Goal: Information Seeking & Learning: Learn about a topic

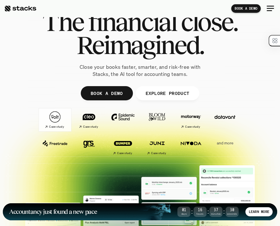
scroll to position [43, 0]
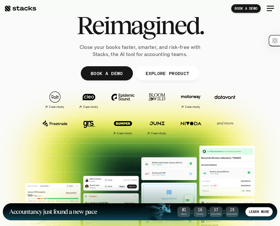
click at [226, 123] on p "and more" at bounding box center [225, 123] width 31 height 5
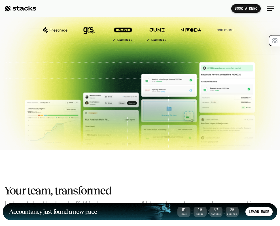
scroll to position [148, 0]
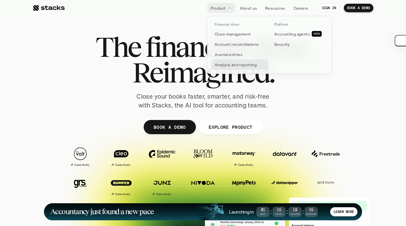
click at [233, 64] on p "Analysis and reporting" at bounding box center [236, 65] width 42 height 6
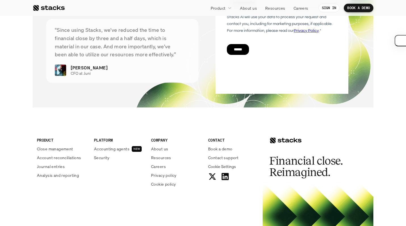
scroll to position [1416, 0]
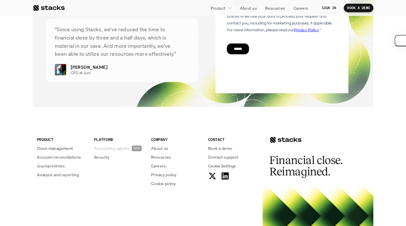
click at [108, 151] on p "Accounting agents" at bounding box center [111, 148] width 35 height 6
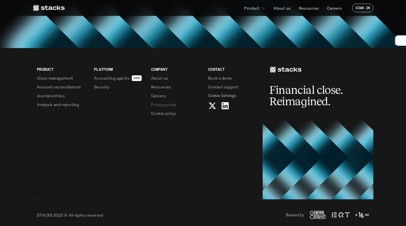
scroll to position [489, 0]
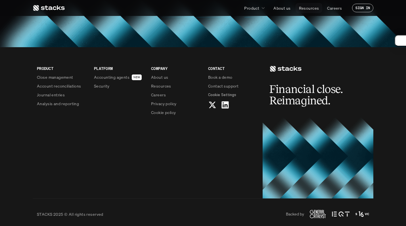
click at [307, 6] on p "Resources" at bounding box center [309, 8] width 20 height 6
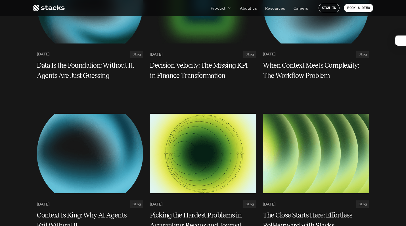
scroll to position [140, 0]
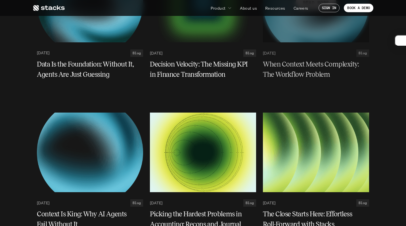
click at [330, 67] on h5 "When Context Meets Complexity: The Workflow Problem" at bounding box center [312, 69] width 99 height 20
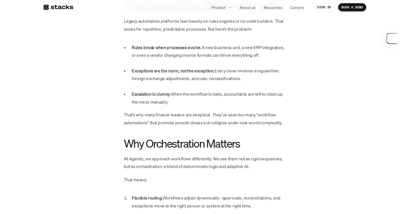
scroll to position [505, 0]
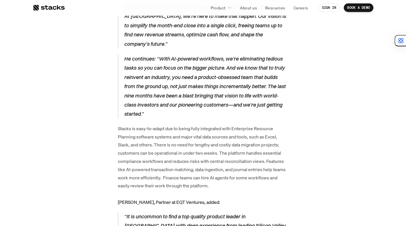
scroll to position [728, 0]
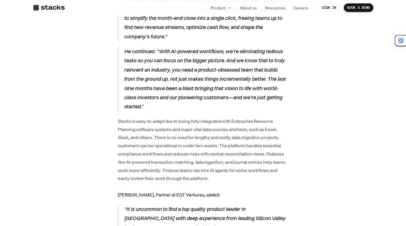
click at [149, 117] on p "Stacks is easy-to-adapt due to being fully integrated with Enterprise Resource …" at bounding box center [203, 158] width 170 height 82
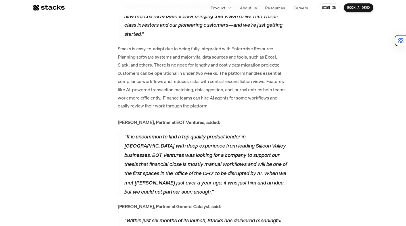
scroll to position [808, 0]
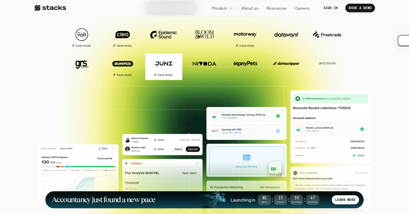
click at [165, 74] on h2 "Case study" at bounding box center [165, 74] width 15 height 3
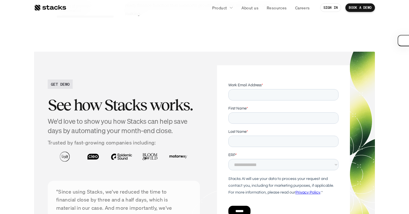
scroll to position [1240, 0]
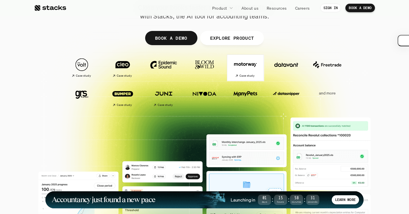
scroll to position [88, 0]
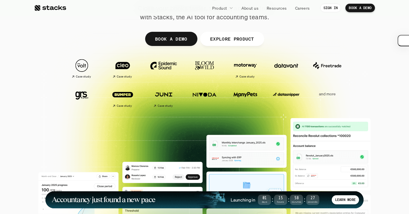
click at [329, 95] on p "and more" at bounding box center [326, 94] width 35 height 5
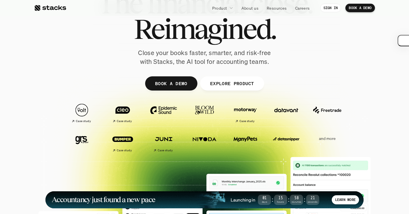
scroll to position [55, 0]
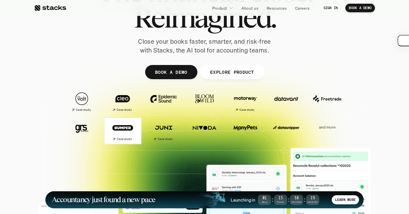
click at [126, 138] on h2 "Case study" at bounding box center [124, 138] width 15 height 3
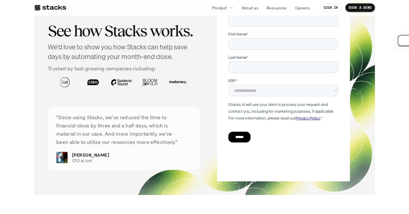
scroll to position [1210, 0]
